Goal: Transaction & Acquisition: Purchase product/service

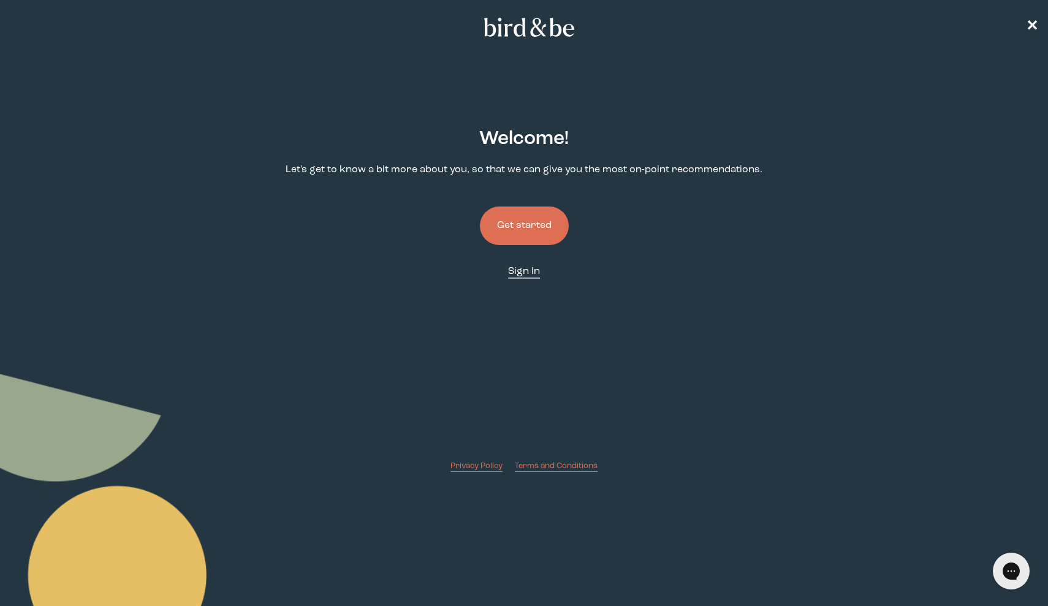
click at [533, 268] on span "Sign In" at bounding box center [524, 272] width 32 height 10
click at [524, 222] on button "Get started" at bounding box center [524, 226] width 89 height 39
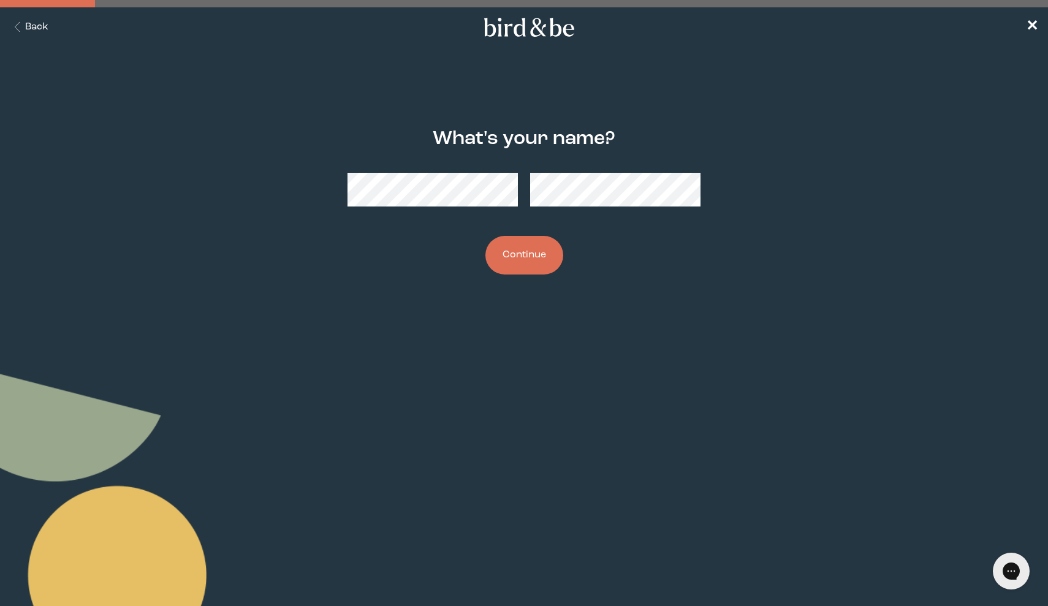
click at [523, 265] on button "Continue" at bounding box center [524, 255] width 78 height 39
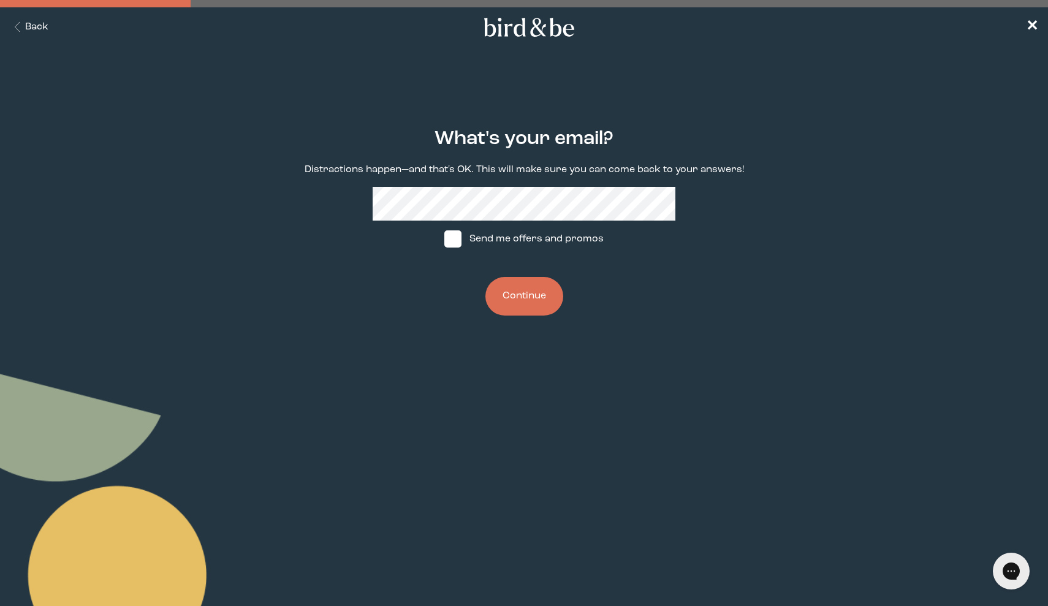
click at [519, 298] on button "Continue" at bounding box center [524, 296] width 78 height 39
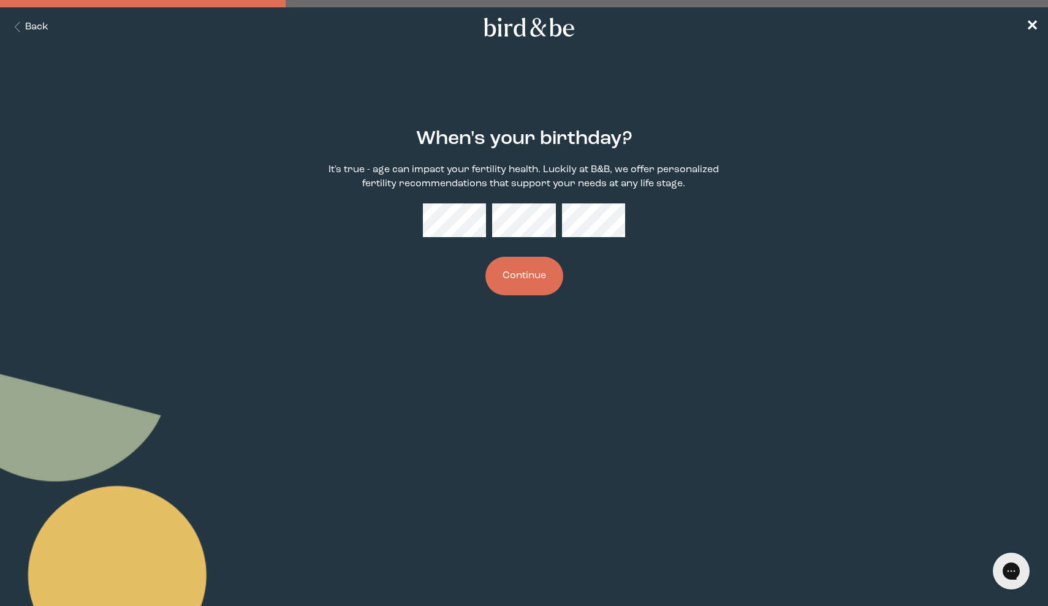
click at [552, 280] on button "Continue" at bounding box center [524, 276] width 78 height 39
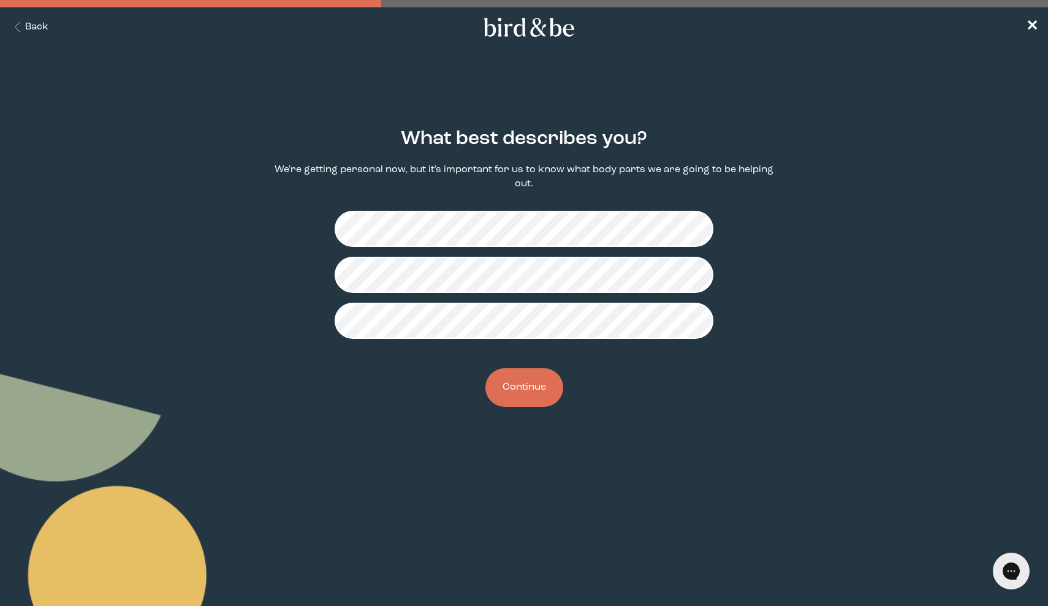
click at [524, 394] on button "Continue" at bounding box center [524, 387] width 78 height 39
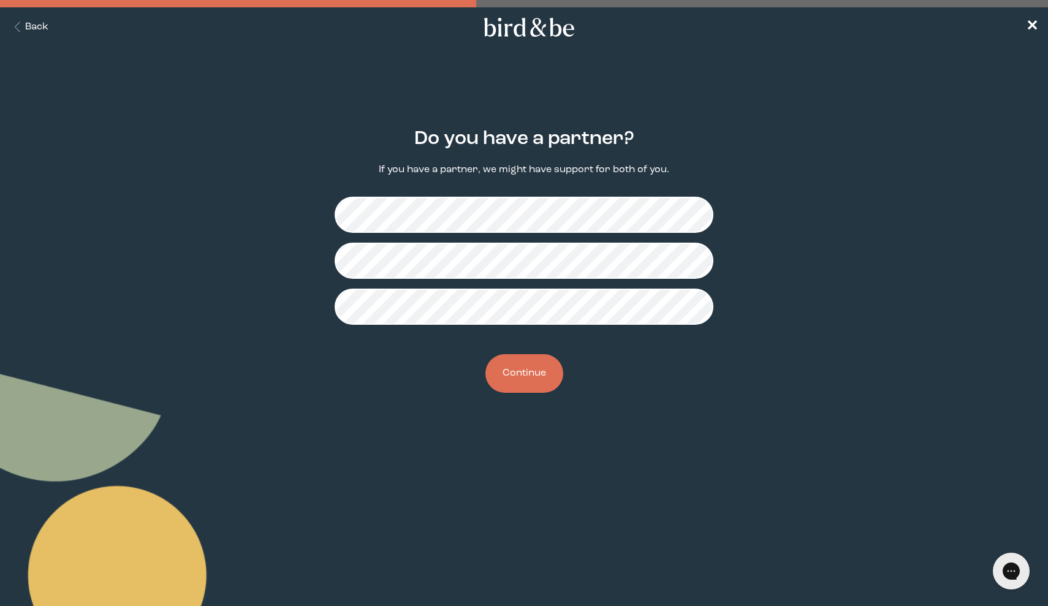
click at [540, 382] on button "Continue" at bounding box center [524, 373] width 78 height 39
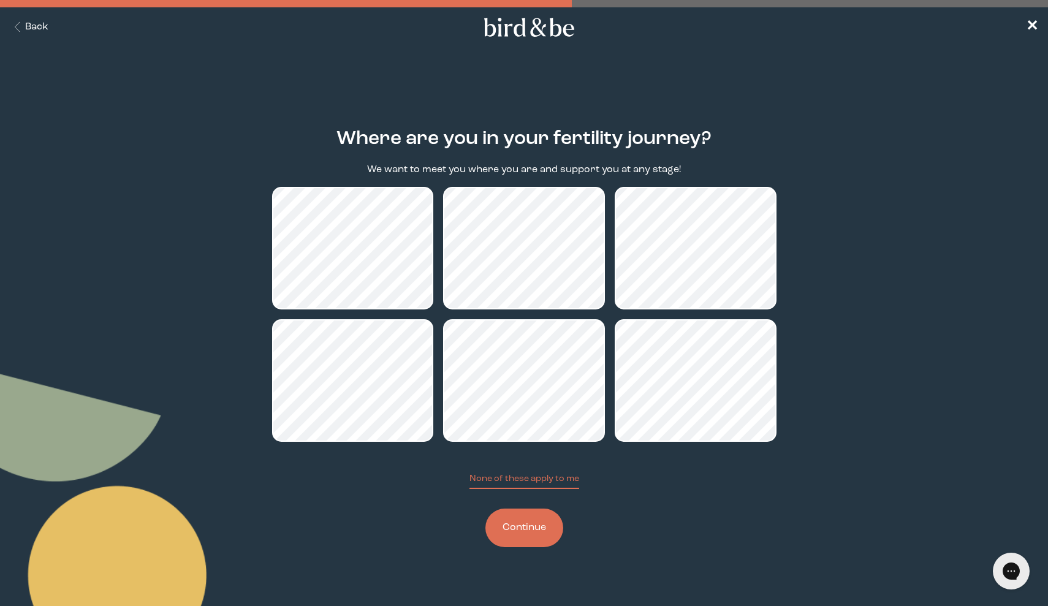
click at [550, 522] on button "Continue" at bounding box center [524, 528] width 78 height 39
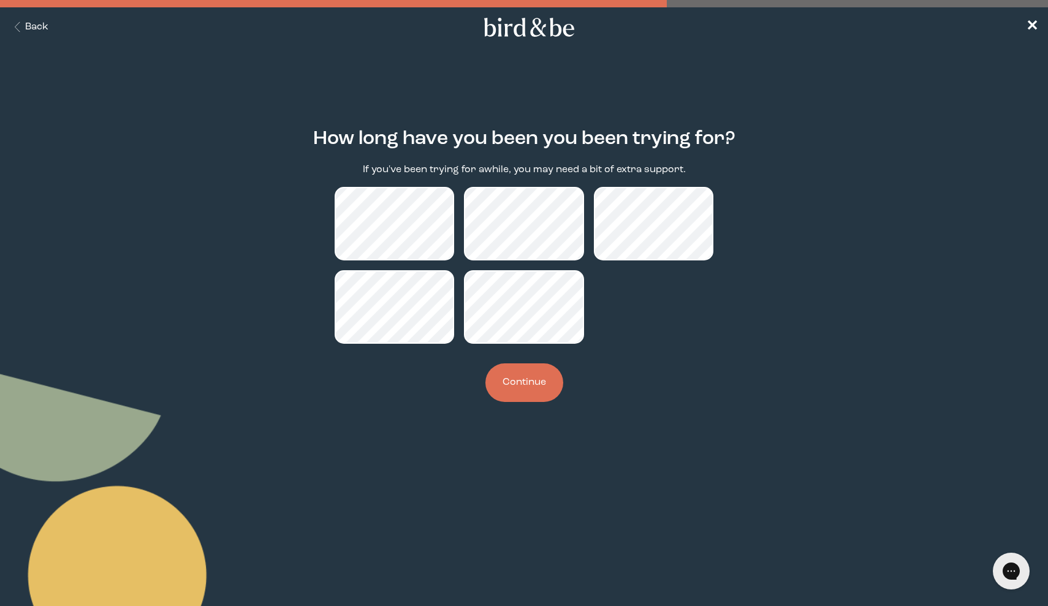
click at [517, 381] on button "Continue" at bounding box center [524, 382] width 78 height 39
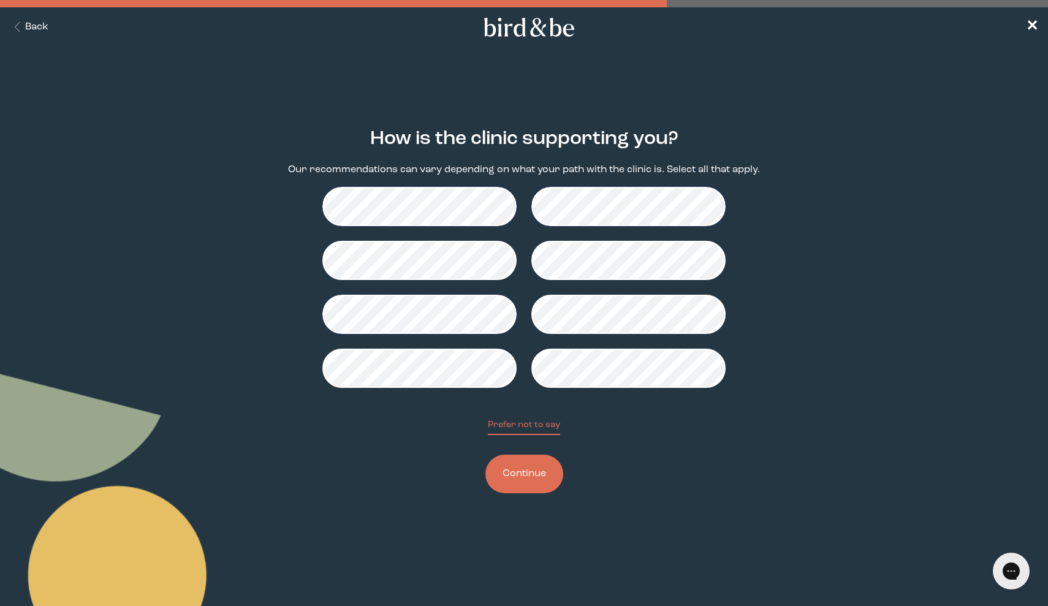
click at [536, 482] on button "Continue" at bounding box center [524, 474] width 78 height 39
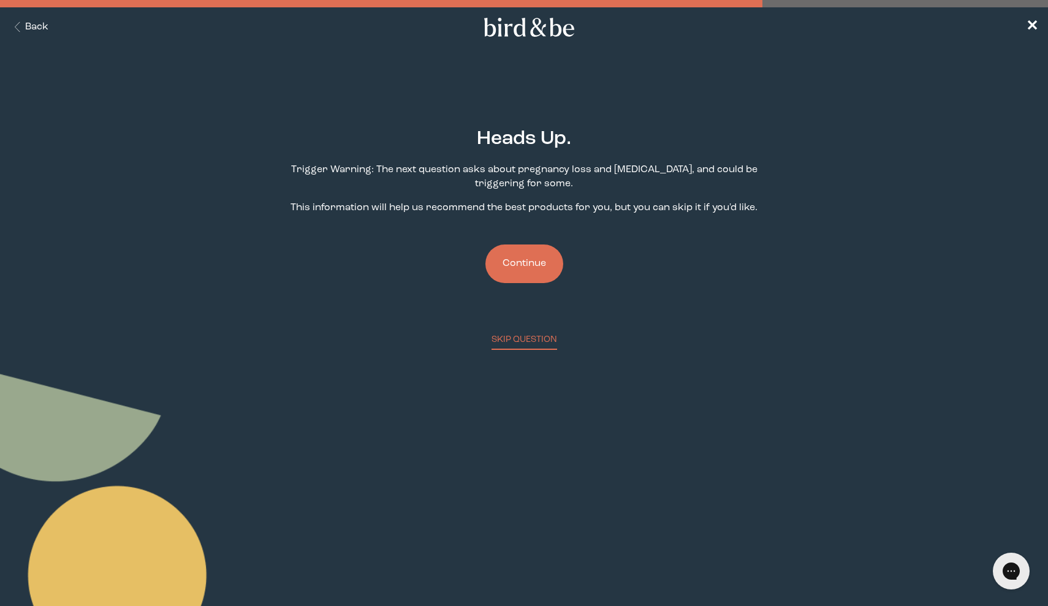
click at [515, 275] on button "Continue" at bounding box center [524, 264] width 78 height 39
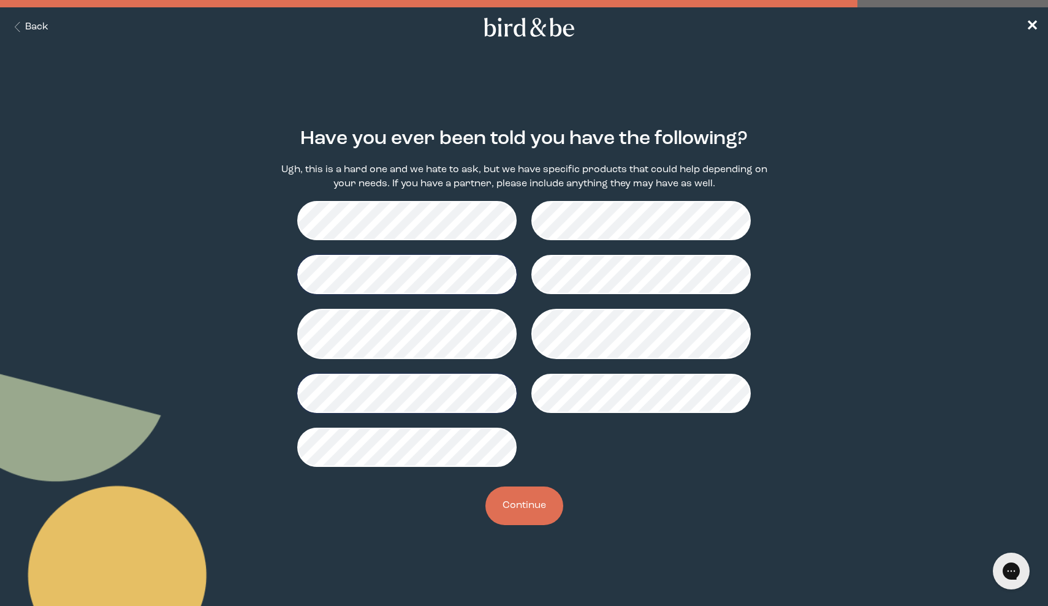
click at [506, 513] on button "Continue" at bounding box center [524, 506] width 78 height 39
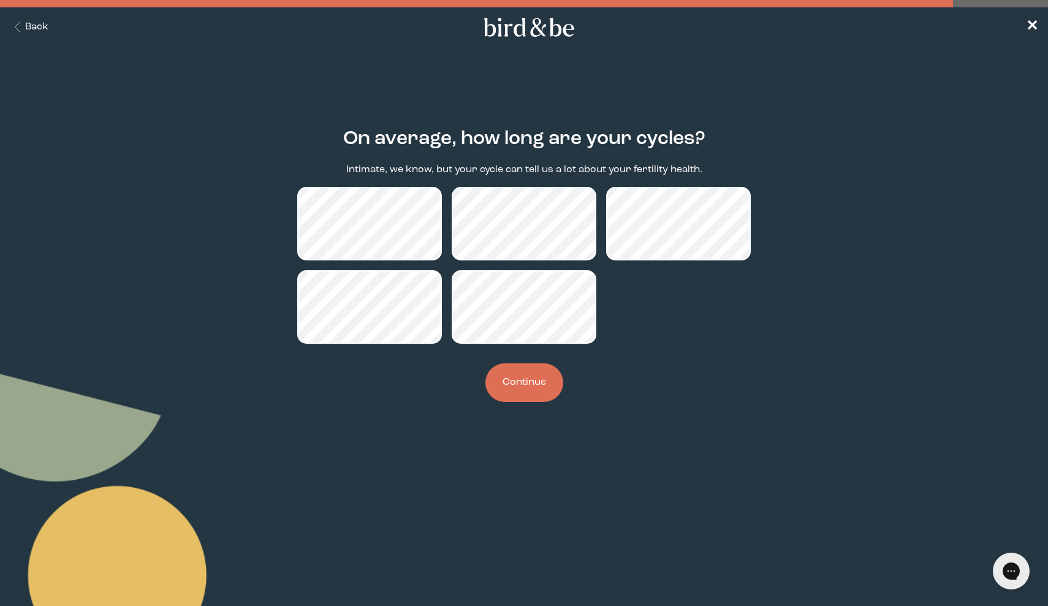
click at [537, 381] on button "Continue" at bounding box center [524, 382] width 78 height 39
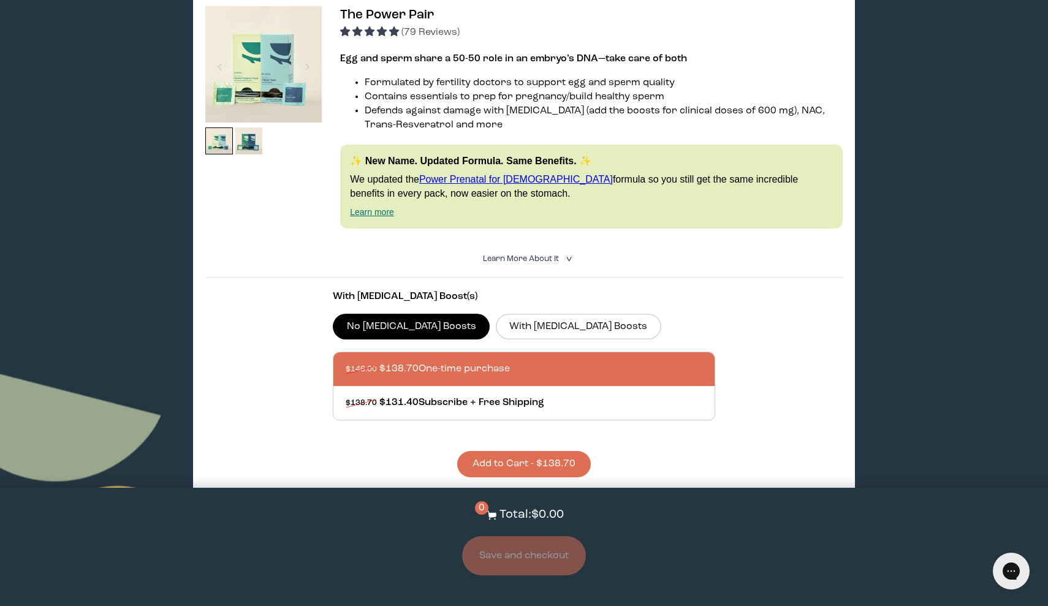
scroll to position [222, 0]
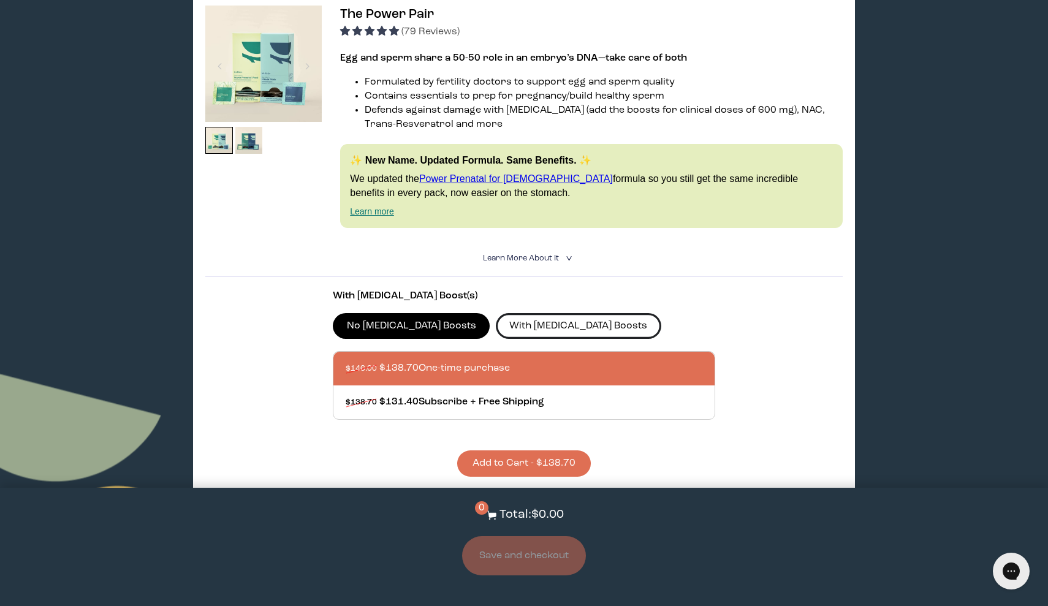
click at [531, 329] on label "With [MEDICAL_DATA] Boosts" at bounding box center [578, 326] width 165 height 26
click at [0, 0] on input "With [MEDICAL_DATA] Boosts" at bounding box center [0, 0] width 0 height 0
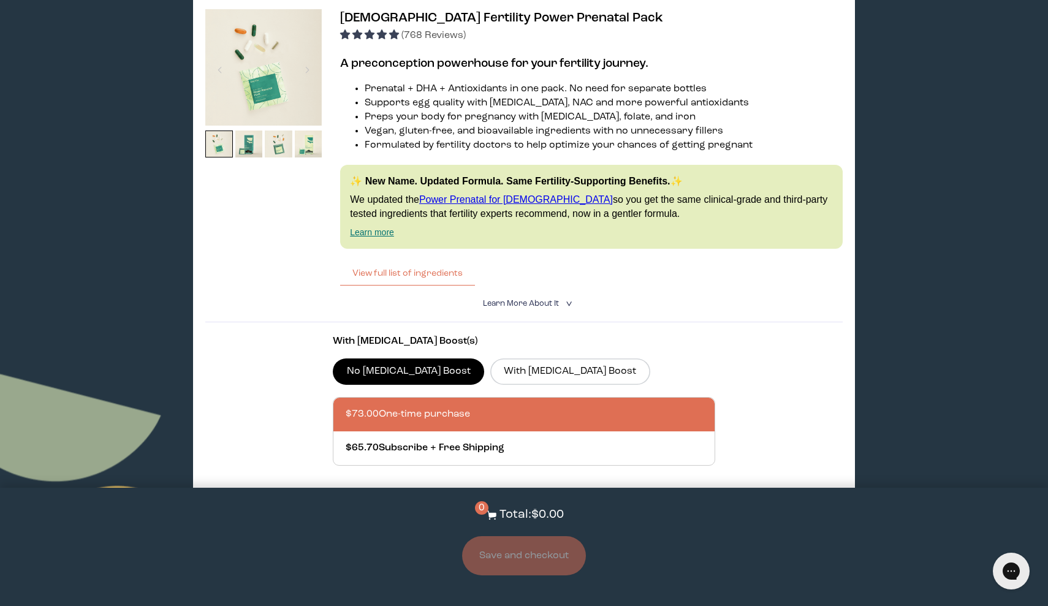
scroll to position [1778, 0]
click at [503, 365] on label "With [MEDICAL_DATA] Boost" at bounding box center [570, 371] width 160 height 26
click at [0, 0] on input "With [MEDICAL_DATA] Boost" at bounding box center [0, 0] width 0 height 0
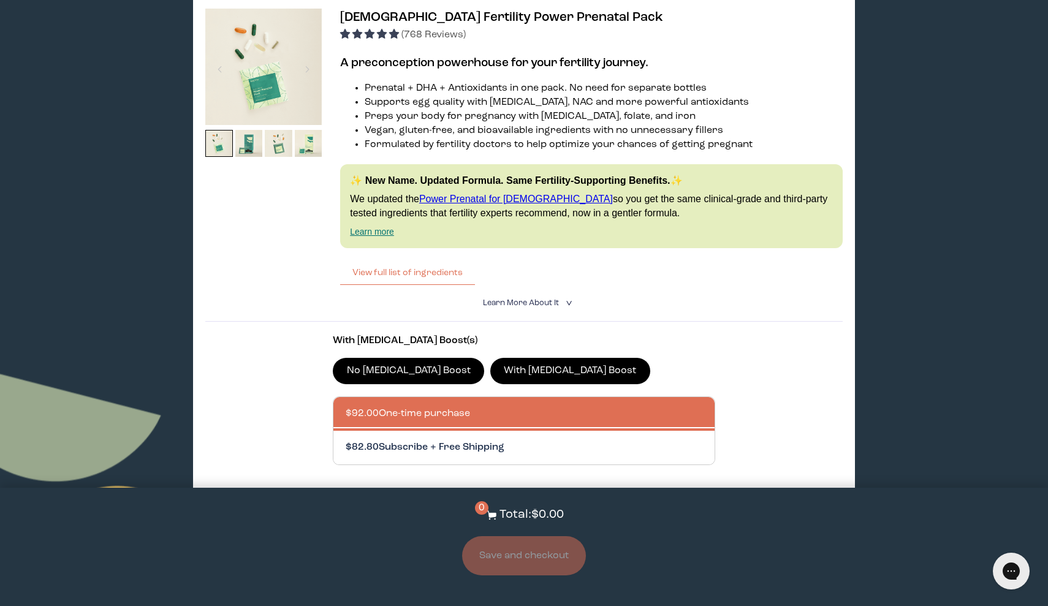
click at [492, 438] on div at bounding box center [536, 448] width 381 height 34
click at [346, 440] on input "$82.80 Subscribe + Free Shipping" at bounding box center [345, 440] width 1 height 1
radio input "true"
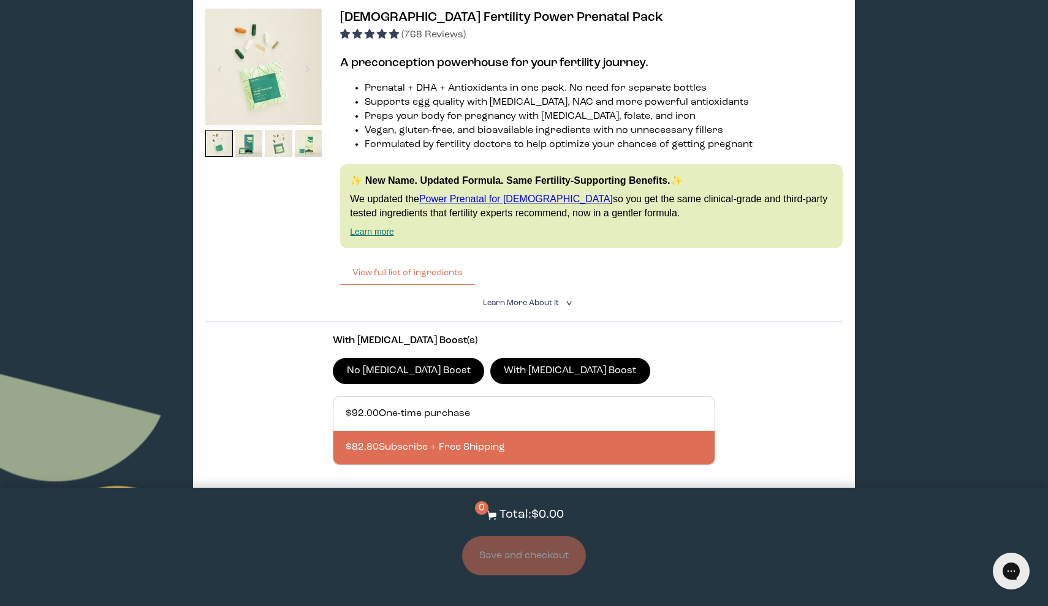
click at [493, 445] on div at bounding box center [536, 448] width 381 height 34
click at [346, 441] on input "$82.80 Subscribe + Free Shipping" at bounding box center [345, 440] width 1 height 1
click at [624, 322] on section "With [MEDICAL_DATA] Boost(s) No [MEDICAL_DATA] Boost With [MEDICAL_DATA] Boost …" at bounding box center [523, 422] width 637 height 200
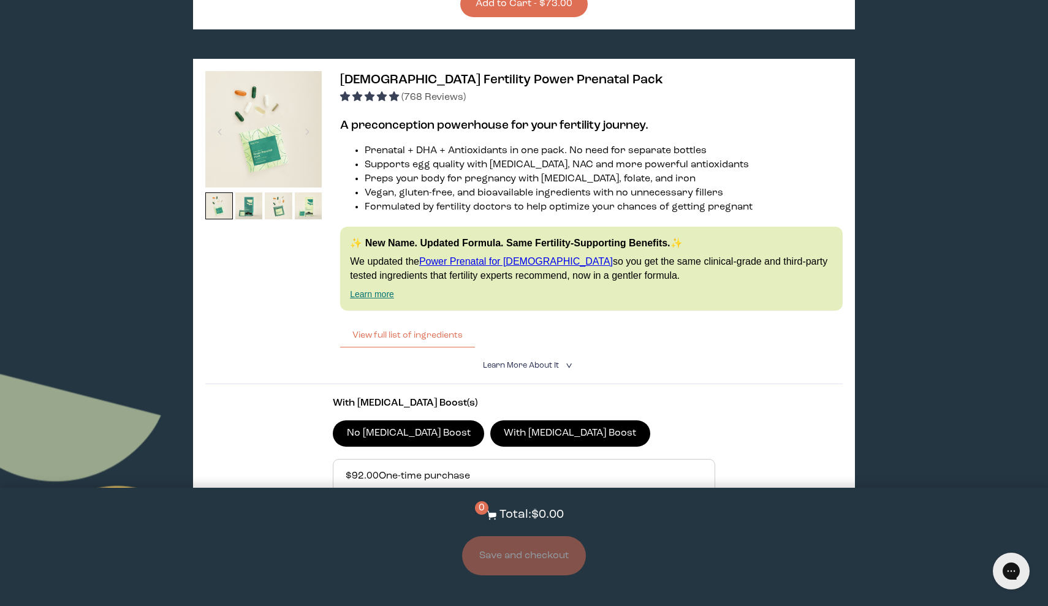
scroll to position [1716, 0]
click at [433, 330] on button "View full list of ingredients" at bounding box center [407, 335] width 135 height 25
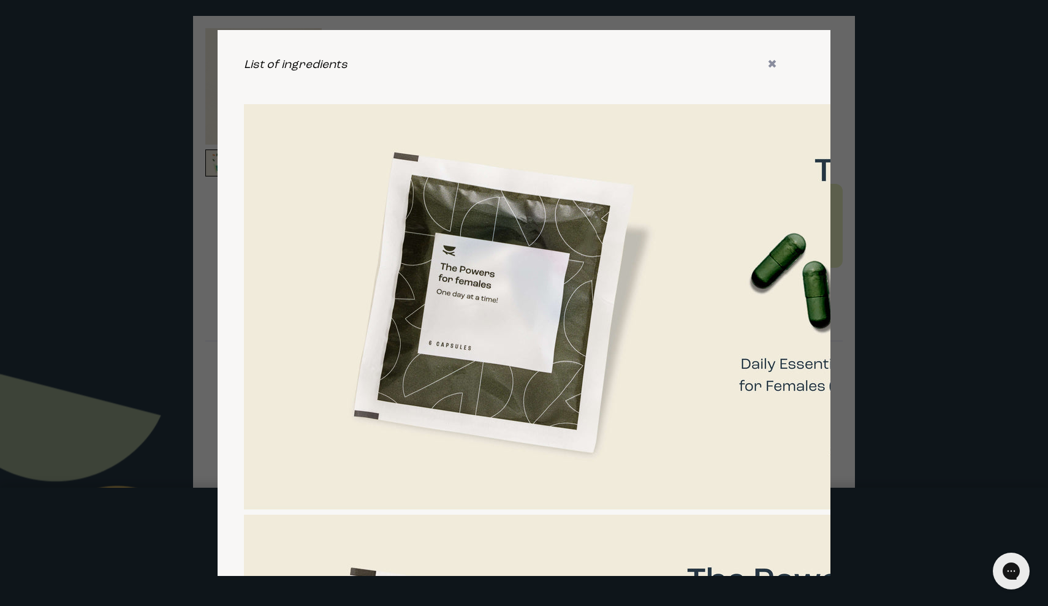
scroll to position [1750, 0]
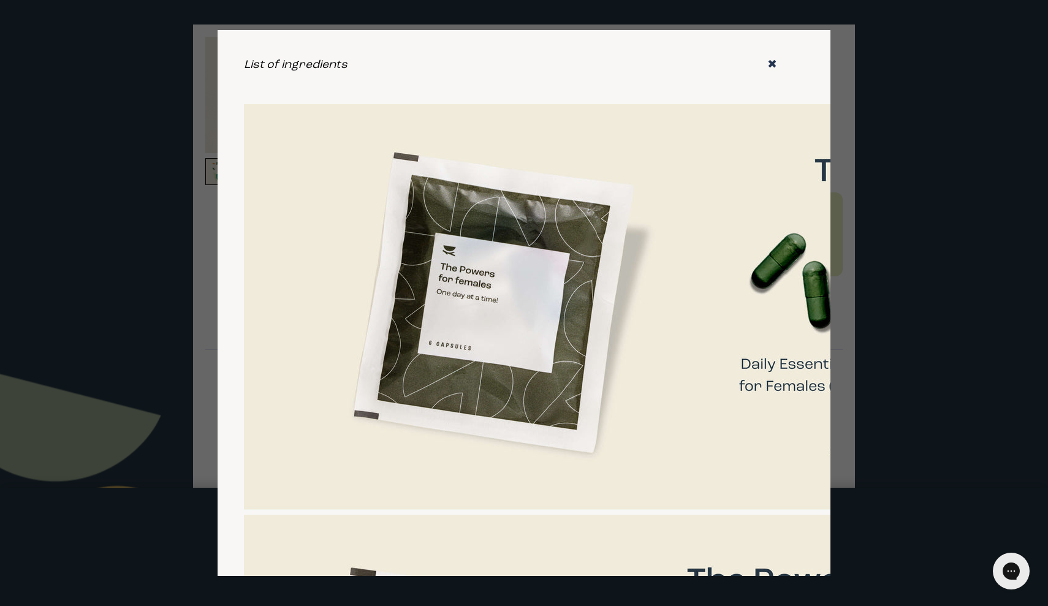
click at [769, 63] on icon "✖" at bounding box center [772, 65] width 10 height 12
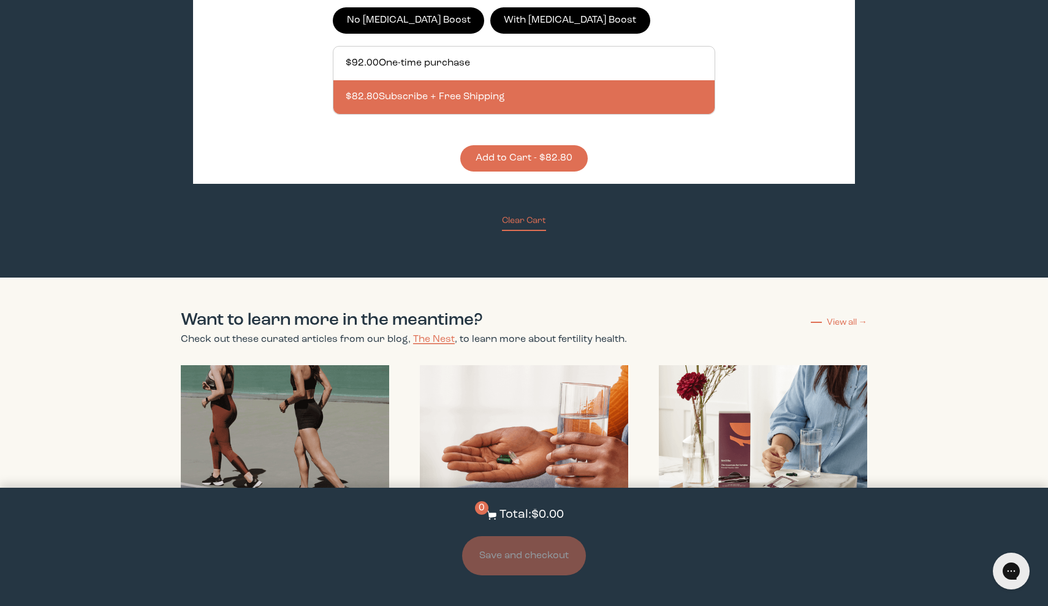
scroll to position [2129, 0]
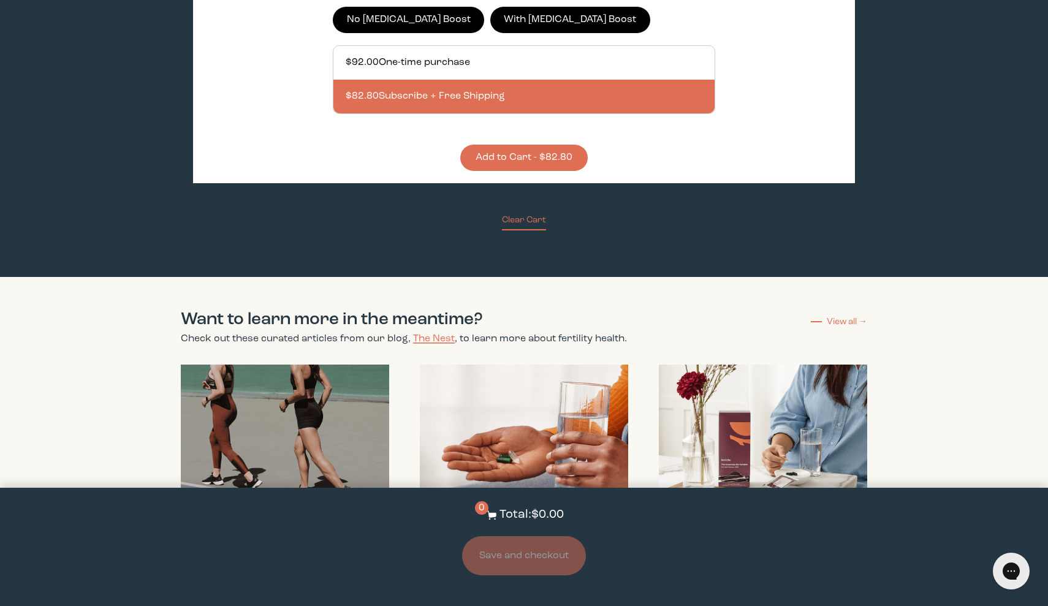
click at [562, 158] on button "Add to Cart - $82.80" at bounding box center [523, 158] width 127 height 26
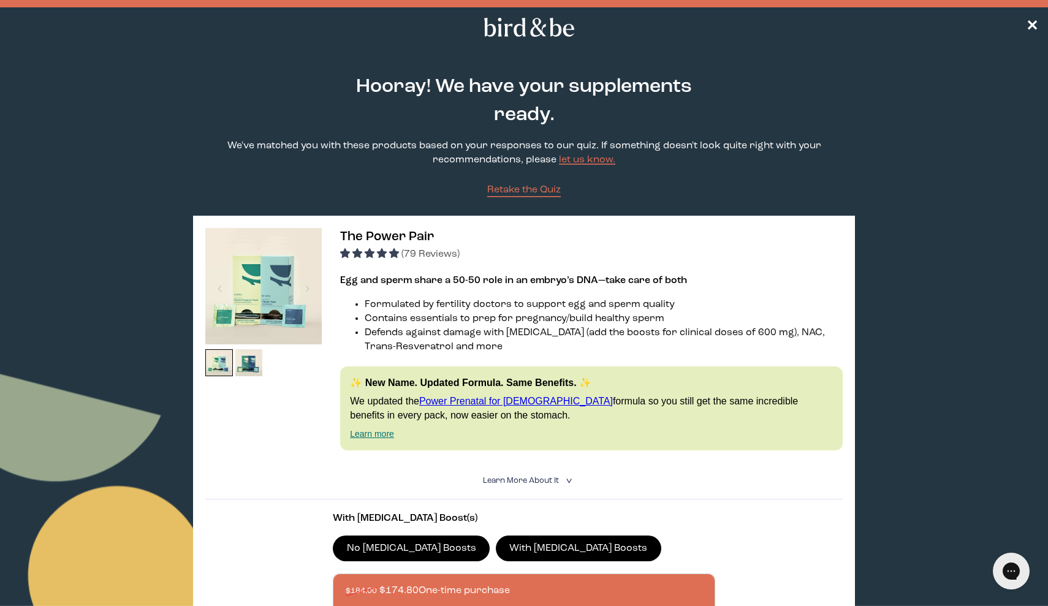
scroll to position [0, 0]
click at [1036, 23] on span "✕" at bounding box center [1032, 27] width 12 height 15
